Goal: Information Seeking & Learning: Learn about a topic

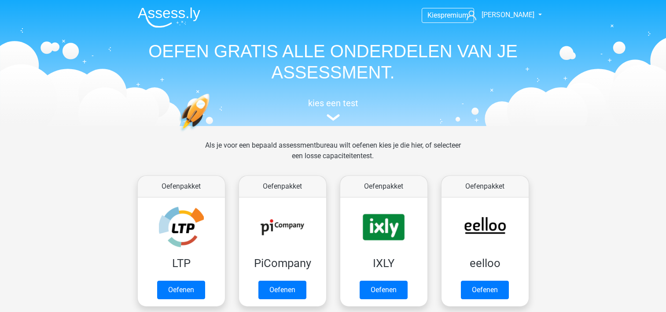
scroll to position [341, 0]
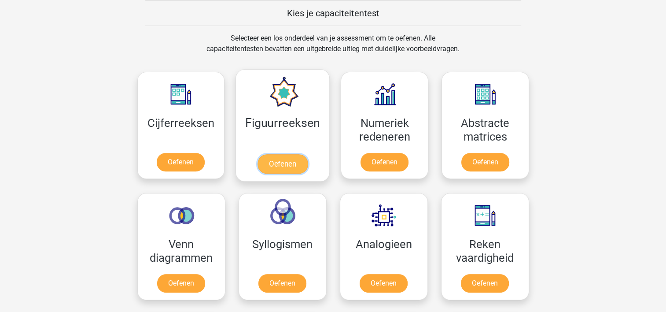
click at [273, 154] on link "Oefenen" at bounding box center [283, 163] width 50 height 19
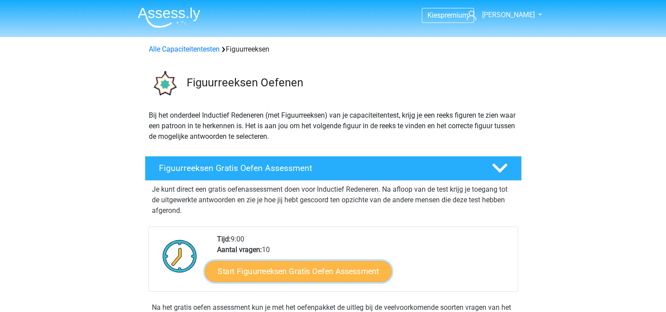
click at [346, 267] on link "Start Figuurreeksen Gratis Oefen Assessment" at bounding box center [298, 270] width 187 height 21
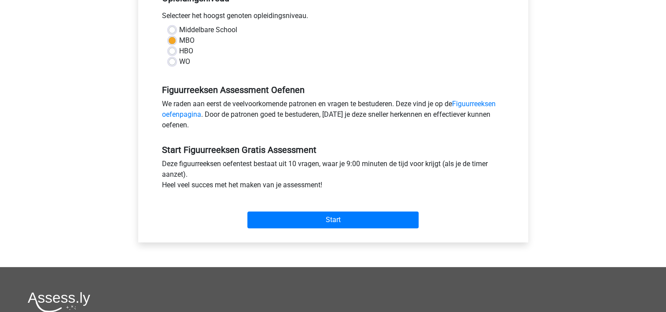
scroll to position [211, 0]
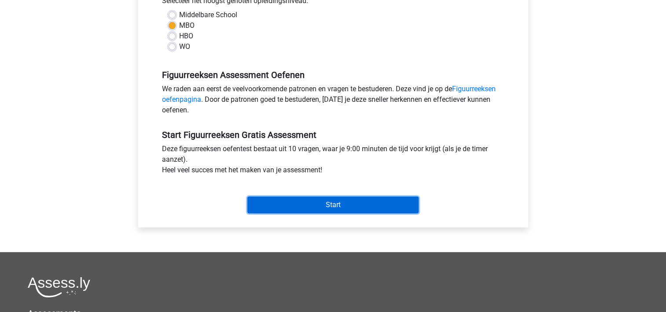
click at [343, 200] on input "Start" at bounding box center [333, 204] width 171 height 17
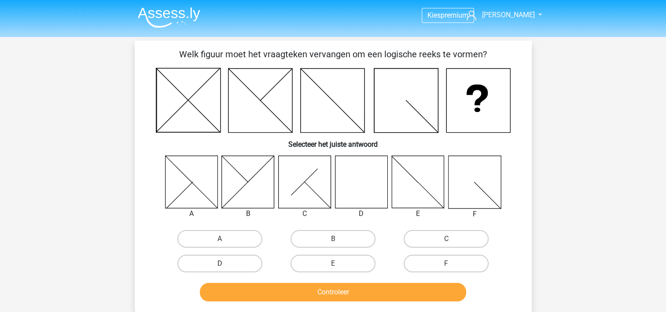
click at [223, 260] on label "D" at bounding box center [220, 264] width 85 height 18
click at [223, 263] on input "D" at bounding box center [223, 266] width 6 height 6
radio input "true"
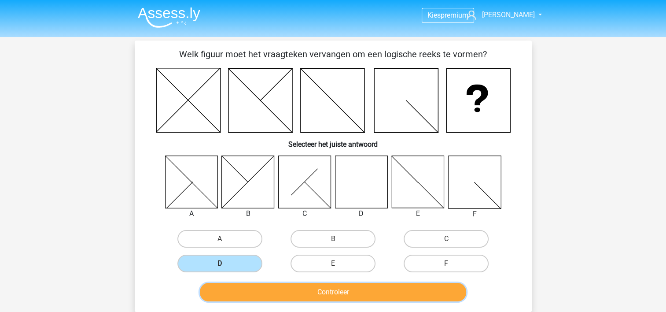
click at [248, 284] on button "Controleer" at bounding box center [333, 292] width 267 height 19
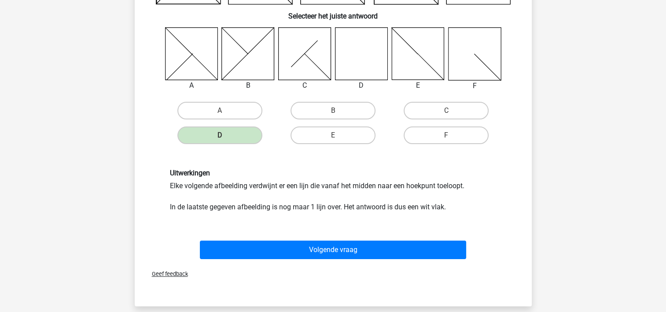
scroll to position [141, 0]
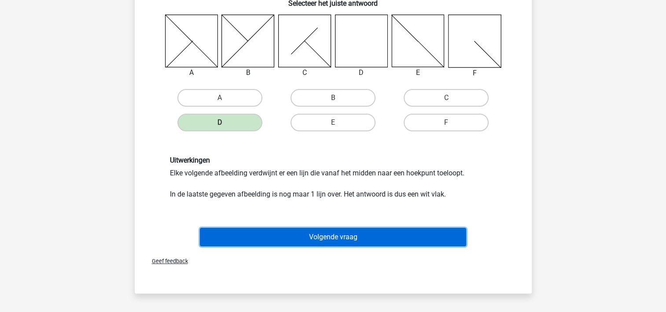
click at [329, 232] on button "Volgende vraag" at bounding box center [333, 237] width 267 height 19
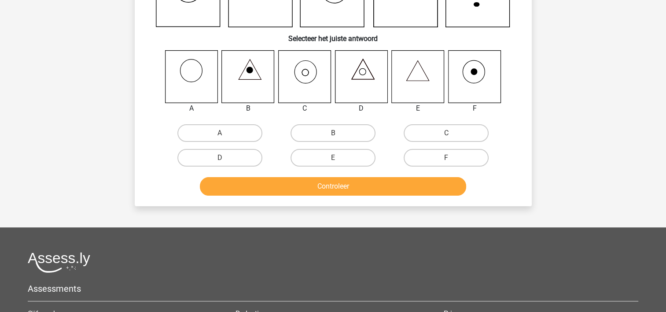
scroll to position [41, 0]
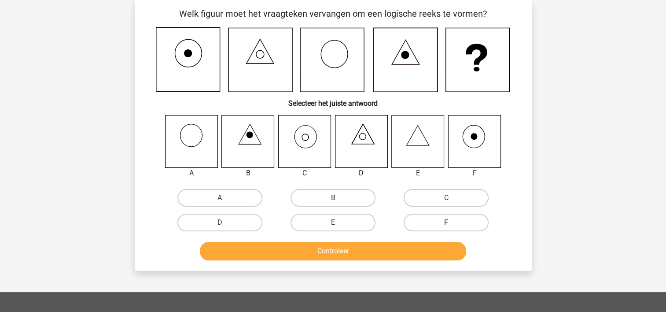
click at [307, 139] on icon at bounding box center [304, 141] width 52 height 52
click at [428, 196] on label "C" at bounding box center [446, 198] width 85 height 18
click at [447, 198] on input "C" at bounding box center [450, 201] width 6 height 6
radio input "true"
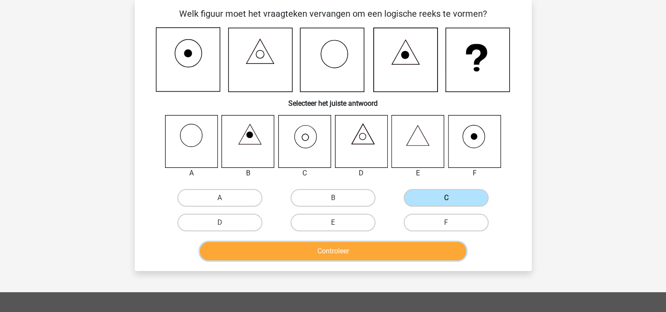
click at [333, 251] on button "Controleer" at bounding box center [333, 251] width 267 height 19
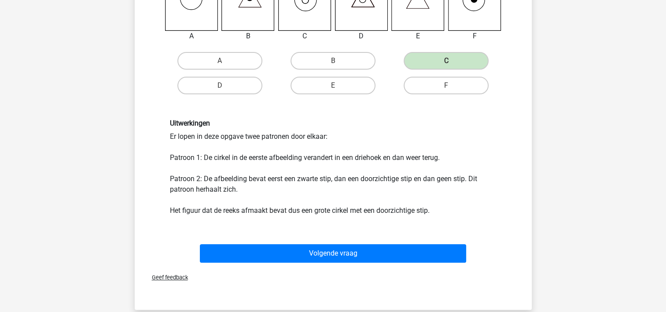
scroll to position [181, 0]
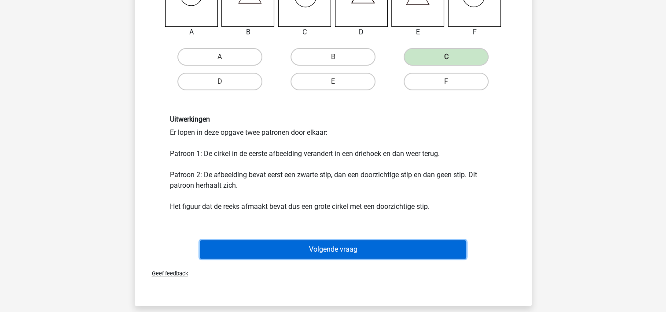
click at [367, 242] on button "Volgende vraag" at bounding box center [333, 249] width 267 height 19
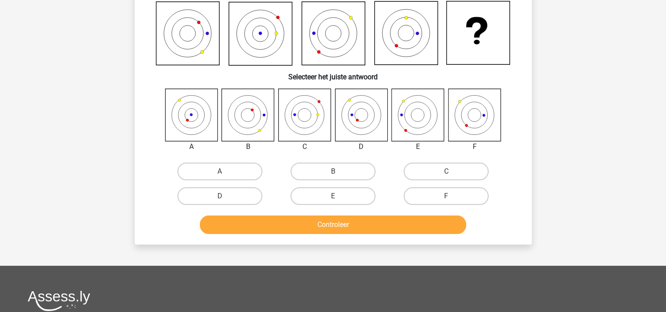
scroll to position [41, 0]
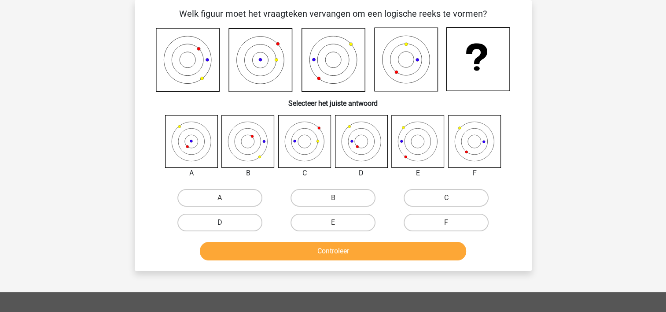
click at [240, 224] on label "D" at bounding box center [220, 223] width 85 height 18
click at [226, 224] on input "D" at bounding box center [223, 225] width 6 height 6
radio input "true"
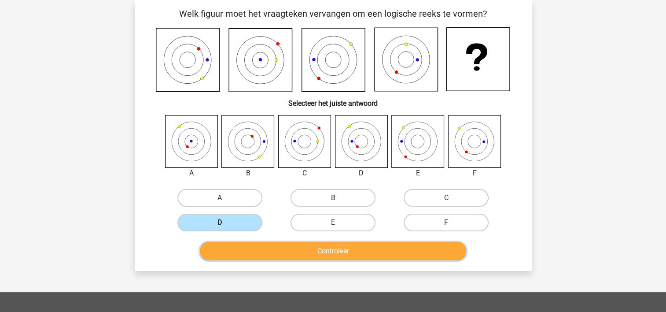
click at [271, 245] on button "Controleer" at bounding box center [333, 251] width 267 height 19
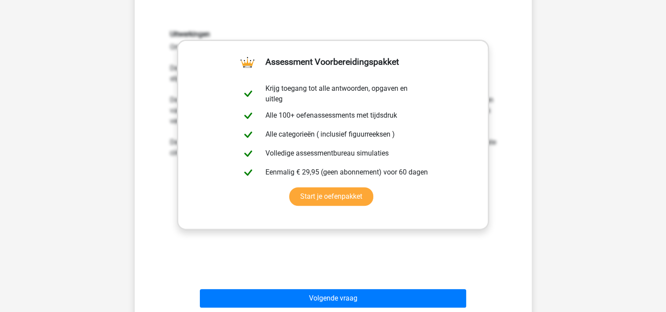
scroll to position [287, 0]
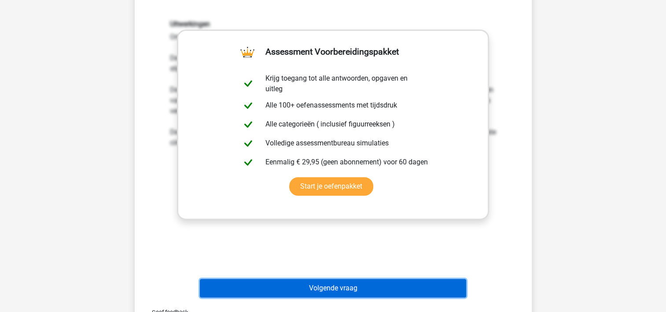
click at [340, 282] on button "Volgende vraag" at bounding box center [333, 288] width 267 height 19
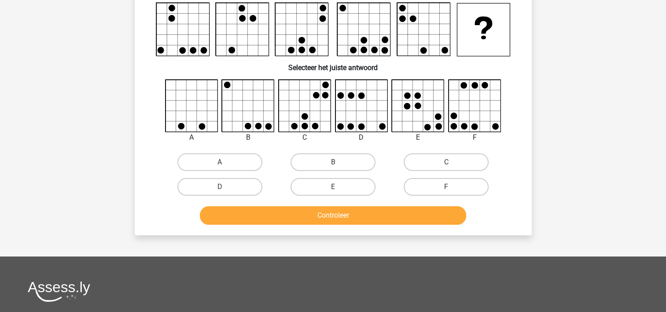
scroll to position [41, 0]
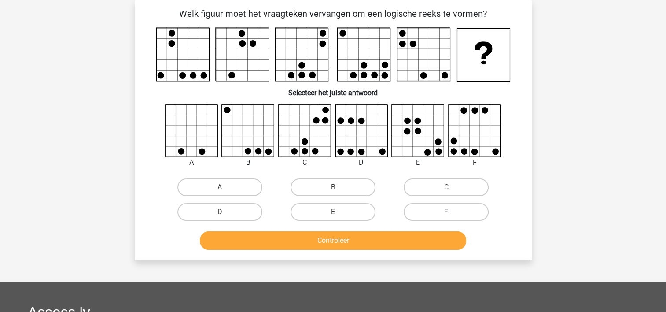
click at [453, 207] on label "F" at bounding box center [446, 212] width 85 height 18
click at [452, 212] on input "F" at bounding box center [450, 215] width 6 height 6
radio input "true"
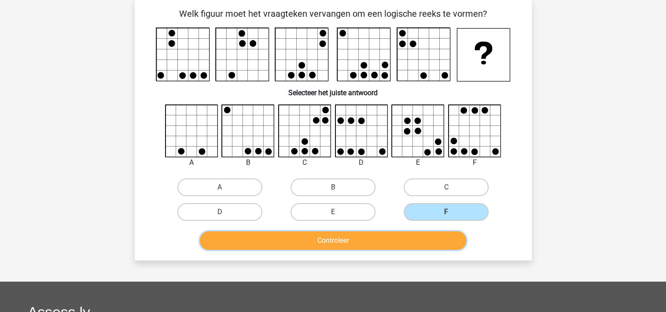
click at [393, 241] on button "Controleer" at bounding box center [333, 240] width 267 height 19
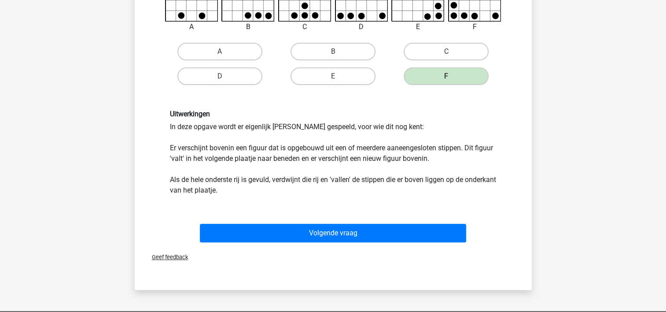
scroll to position [181, 0]
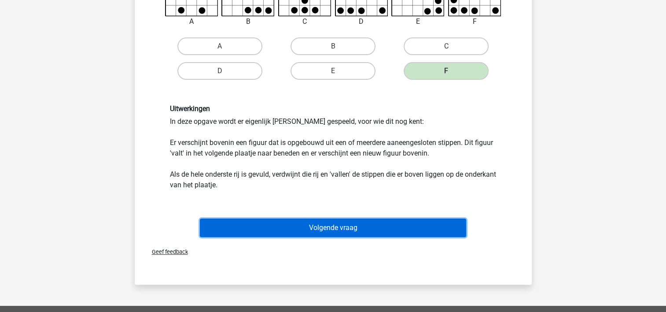
click at [356, 228] on button "Volgende vraag" at bounding box center [333, 227] width 267 height 19
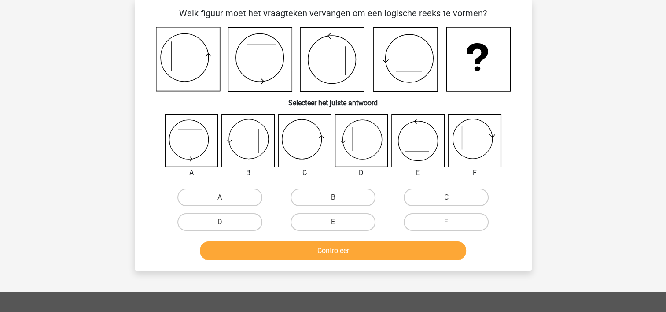
scroll to position [41, 0]
click at [435, 194] on label "C" at bounding box center [446, 198] width 85 height 18
click at [447, 198] on input "C" at bounding box center [450, 201] width 6 height 6
radio input "true"
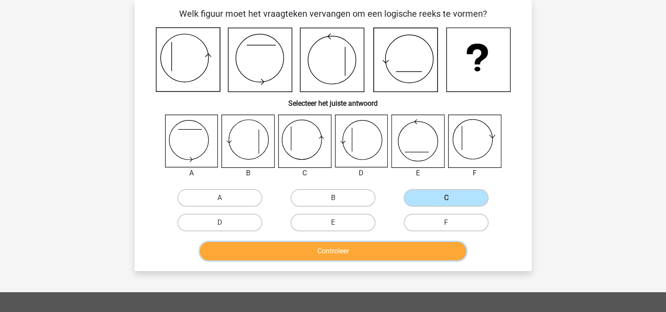
click at [334, 244] on button "Controleer" at bounding box center [333, 251] width 267 height 19
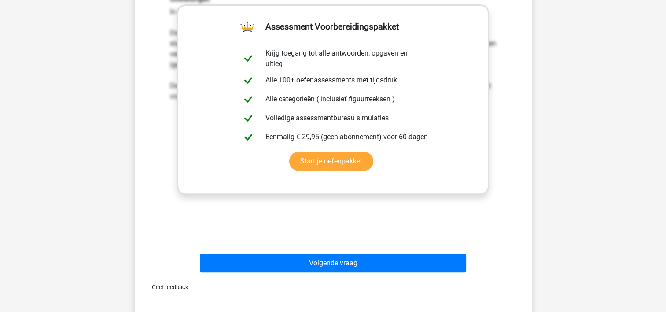
scroll to position [322, 0]
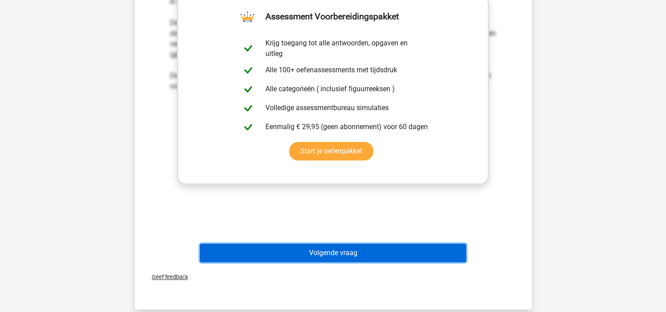
click at [349, 247] on button "Volgende vraag" at bounding box center [333, 253] width 267 height 19
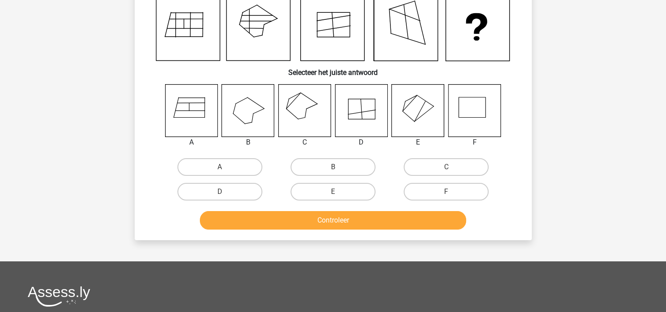
scroll to position [41, 0]
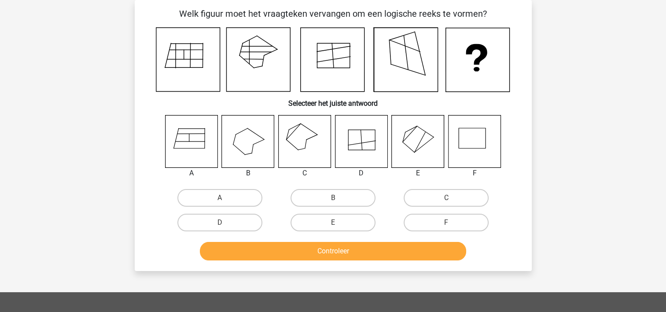
click at [302, 137] on icon at bounding box center [304, 141] width 52 height 52
click at [414, 193] on label "C" at bounding box center [446, 198] width 85 height 18
click at [447, 198] on input "C" at bounding box center [450, 201] width 6 height 6
radio input "true"
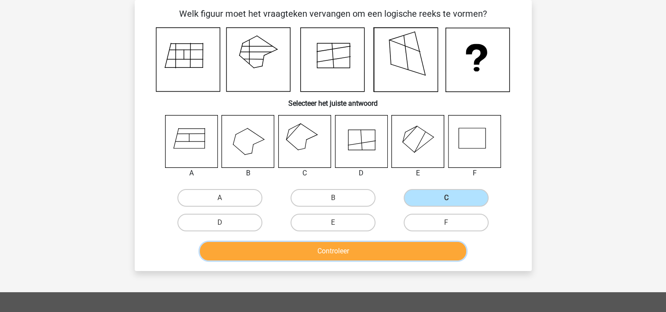
click at [352, 249] on button "Controleer" at bounding box center [333, 251] width 267 height 19
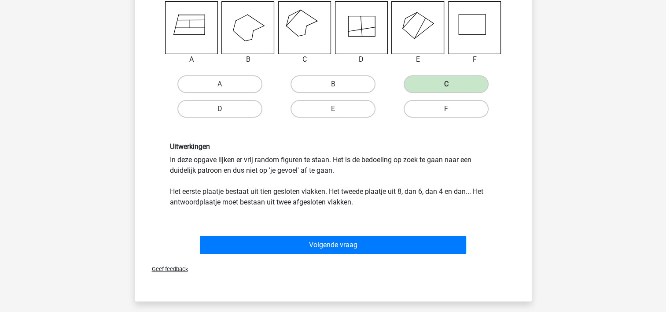
scroll to position [164, 0]
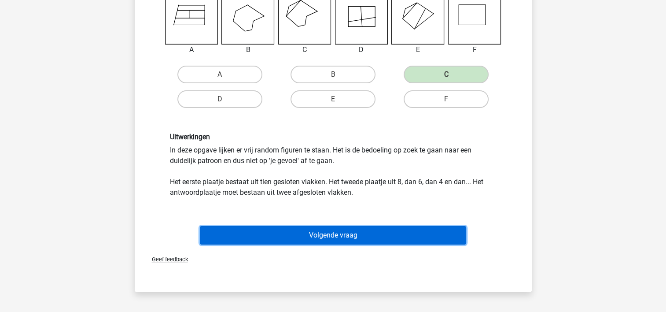
click at [368, 230] on button "Volgende vraag" at bounding box center [333, 235] width 267 height 19
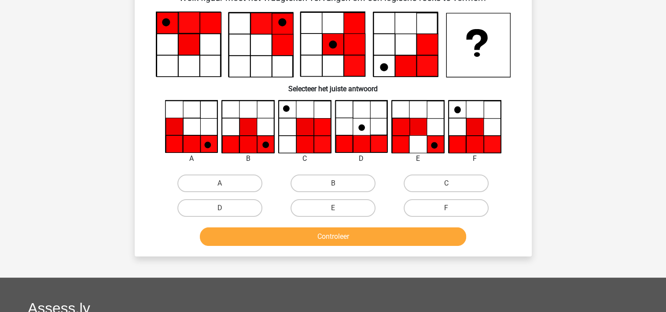
scroll to position [41, 0]
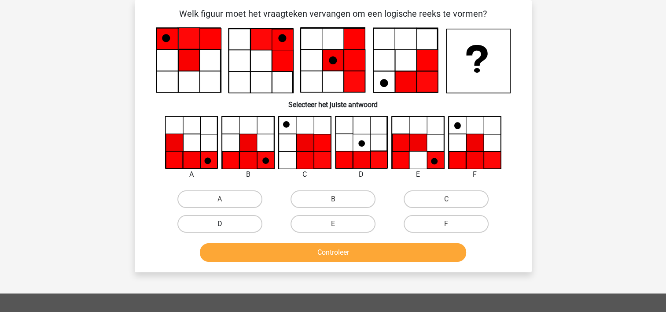
click at [233, 224] on label "D" at bounding box center [220, 224] width 85 height 18
click at [226, 224] on input "D" at bounding box center [223, 227] width 6 height 6
radio input "true"
click at [339, 198] on label "B" at bounding box center [333, 199] width 85 height 18
click at [339, 199] on input "B" at bounding box center [336, 202] width 6 height 6
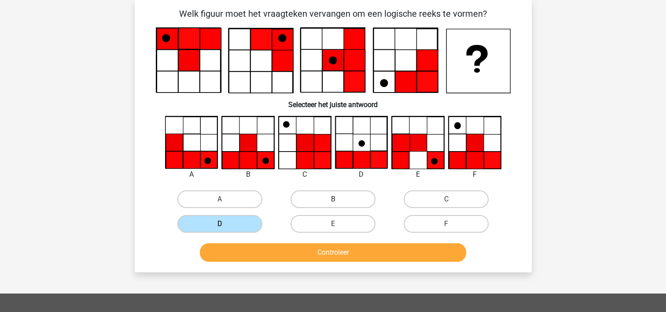
radio input "true"
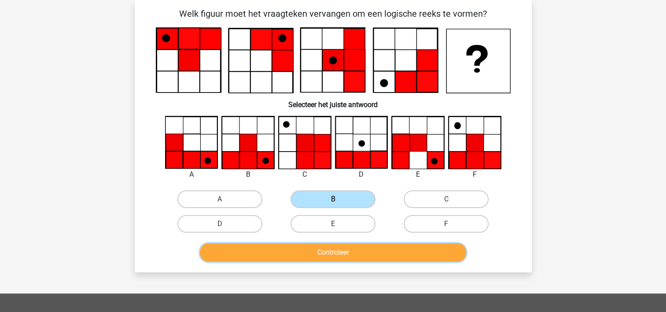
click at [319, 248] on button "Controleer" at bounding box center [333, 252] width 267 height 19
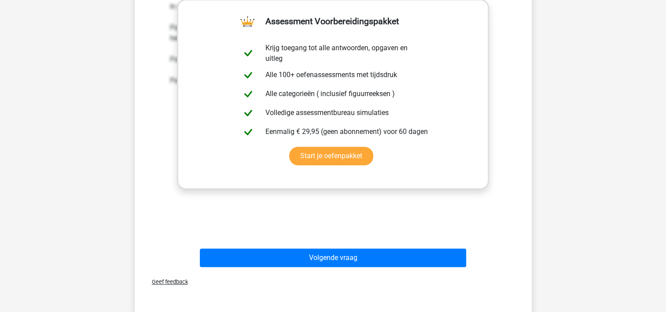
scroll to position [322, 0]
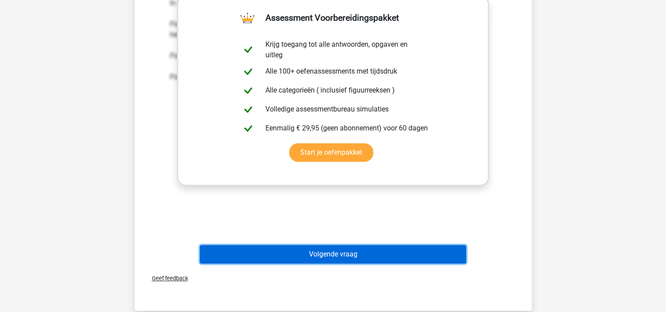
click at [352, 254] on button "Volgende vraag" at bounding box center [333, 254] width 267 height 19
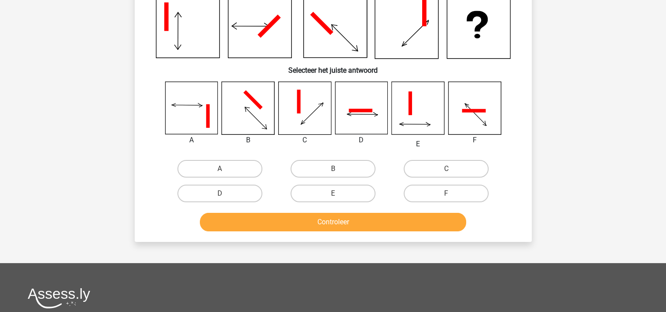
scroll to position [41, 0]
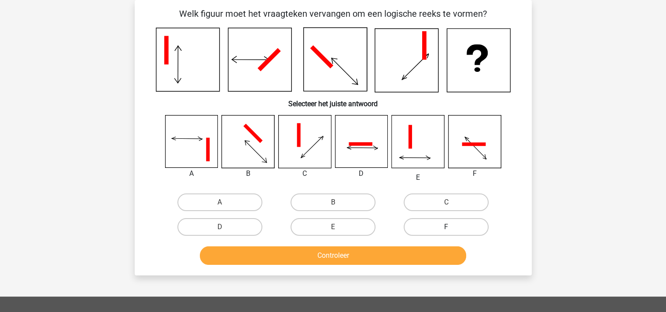
click at [443, 218] on label "F" at bounding box center [446, 227] width 85 height 18
click at [447, 227] on input "F" at bounding box center [450, 230] width 6 height 6
radio input "true"
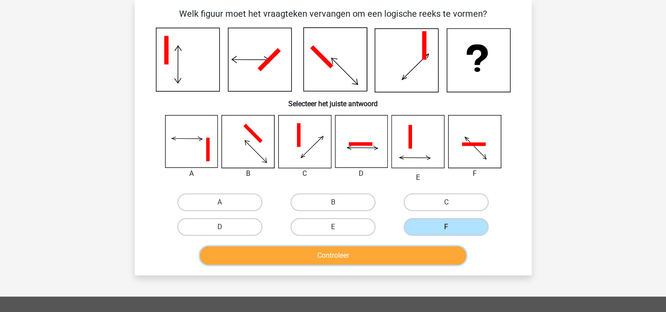
click at [387, 251] on button "Controleer" at bounding box center [333, 255] width 267 height 19
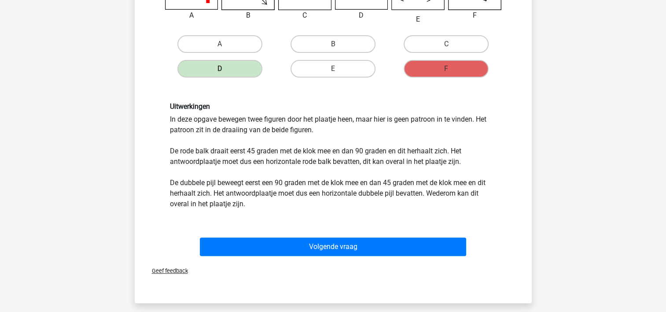
scroll to position [222, 0]
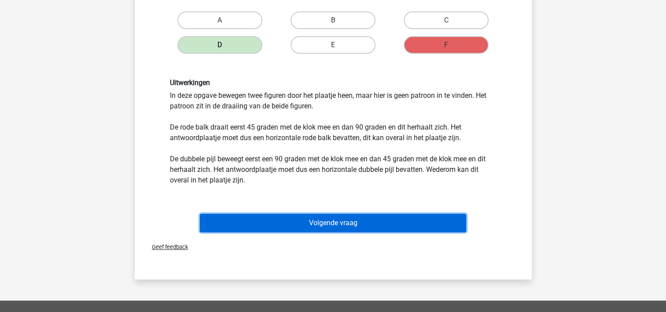
click at [394, 218] on button "Volgende vraag" at bounding box center [333, 223] width 267 height 19
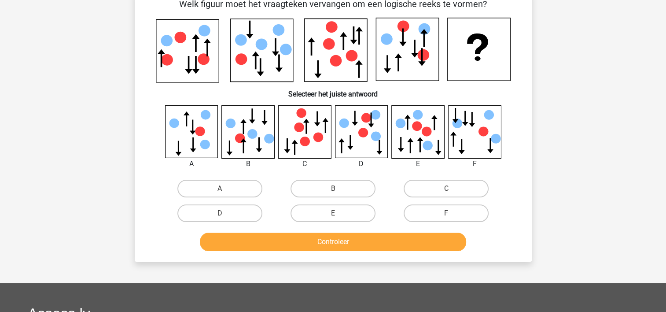
scroll to position [41, 0]
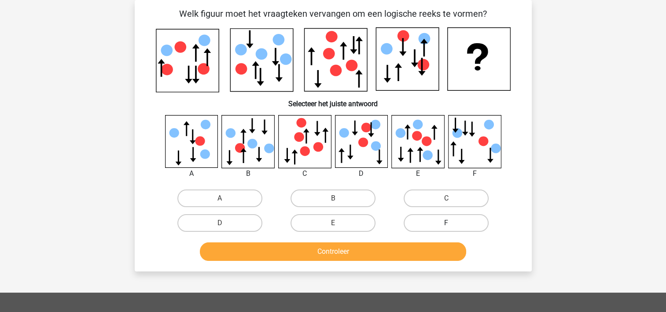
click at [437, 216] on label "F" at bounding box center [446, 223] width 85 height 18
click at [447, 223] on input "F" at bounding box center [450, 226] width 6 height 6
radio input "true"
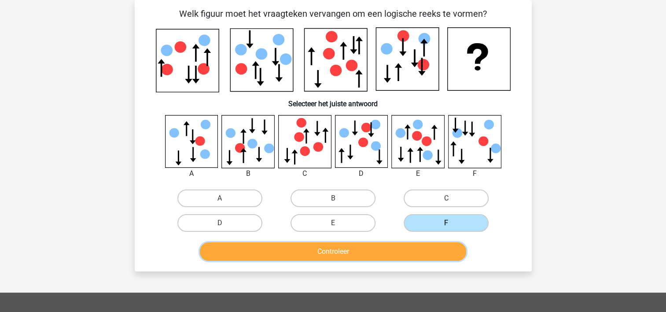
click at [415, 247] on button "Controleer" at bounding box center [333, 251] width 267 height 19
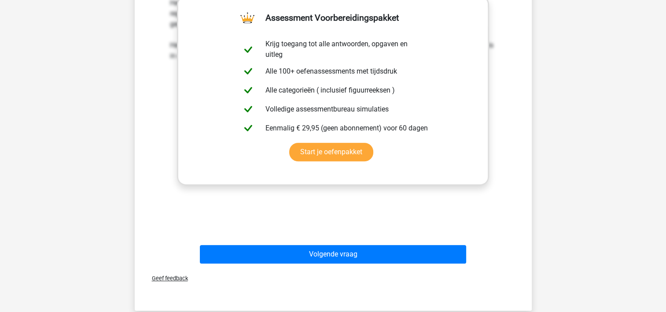
scroll to position [322, 0]
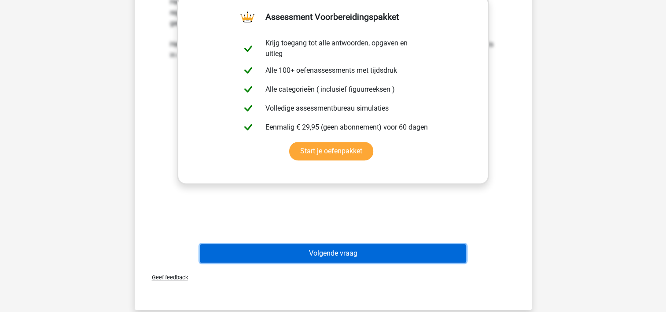
click at [374, 247] on button "Volgende vraag" at bounding box center [333, 253] width 267 height 19
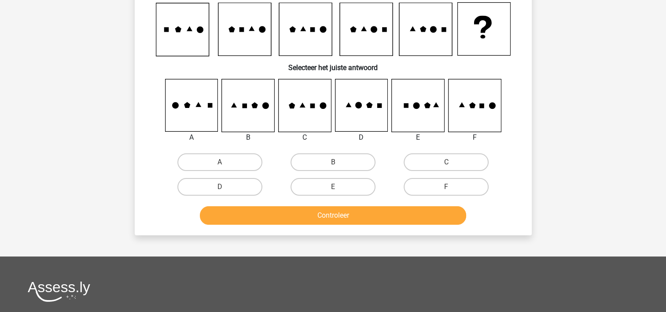
scroll to position [41, 0]
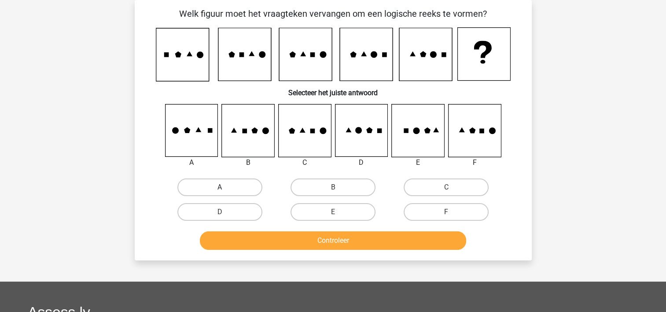
click at [217, 183] on label "A" at bounding box center [220, 187] width 85 height 18
click at [220, 187] on input "A" at bounding box center [223, 190] width 6 height 6
radio input "true"
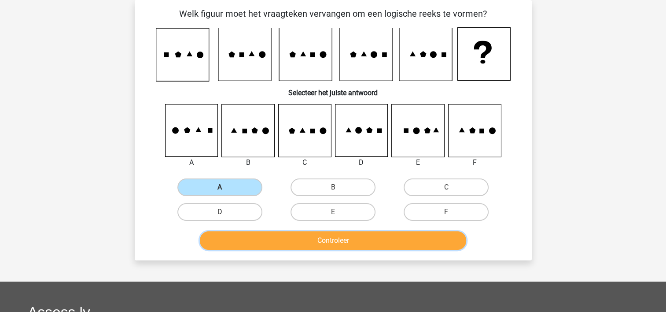
click at [266, 237] on button "Controleer" at bounding box center [333, 240] width 267 height 19
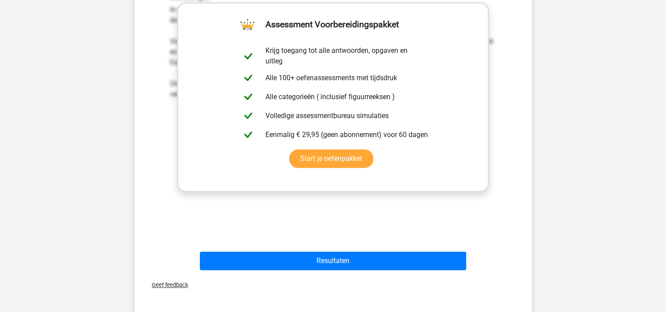
scroll to position [305, 0]
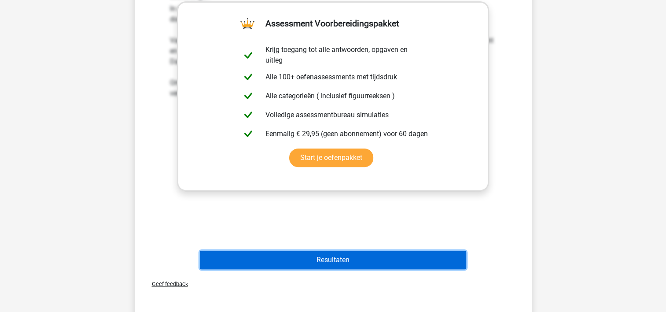
click at [403, 253] on button "Resultaten" at bounding box center [333, 260] width 267 height 19
click at [380, 254] on button "Resultaten" at bounding box center [333, 260] width 267 height 19
click at [340, 255] on button "Resultaten" at bounding box center [333, 260] width 267 height 19
